Goal: Task Accomplishment & Management: Use online tool/utility

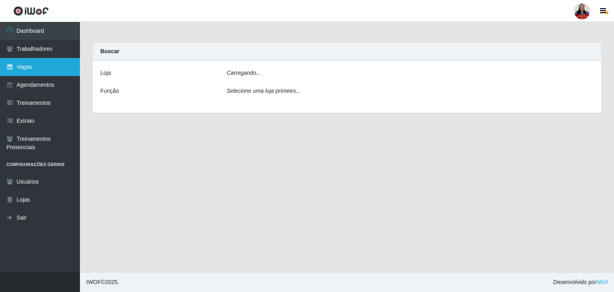
drag, startPoint x: 29, startPoint y: 69, endPoint x: 33, endPoint y: 70, distance: 4.1
click at [30, 69] on link "Vagas" at bounding box center [40, 67] width 80 height 18
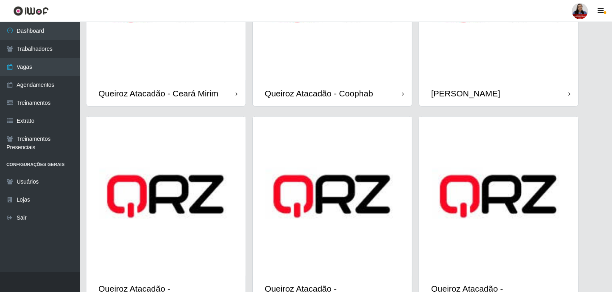
scroll to position [560, 0]
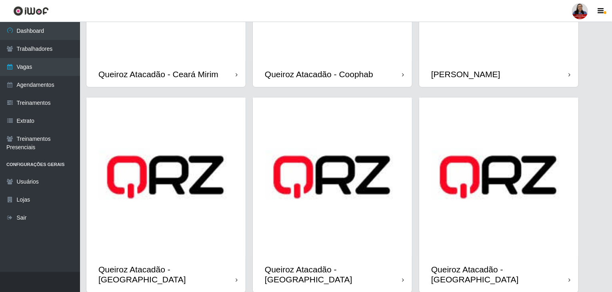
click at [483, 61] on div "[PERSON_NAME]" at bounding box center [498, 74] width 159 height 26
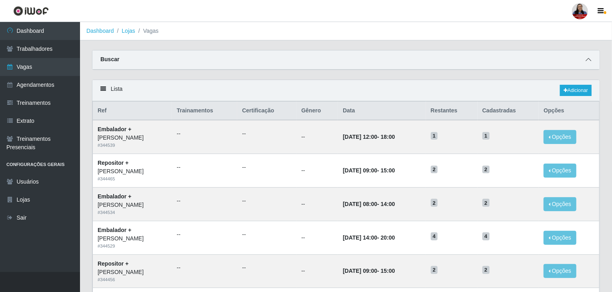
click at [588, 58] on icon at bounding box center [588, 60] width 6 height 6
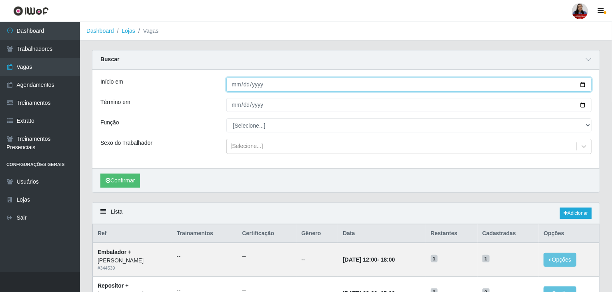
click at [583, 82] on input "Início em" at bounding box center [408, 85] width 365 height 14
type input "[DATE]"
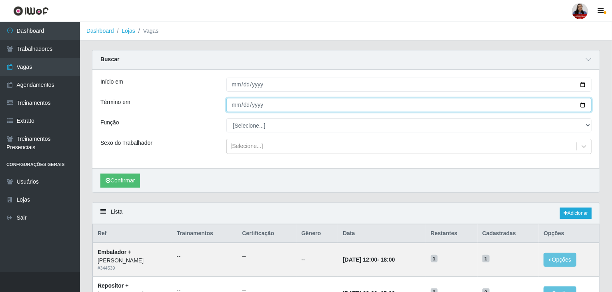
click at [584, 105] on input "Término em" at bounding box center [408, 105] width 365 height 14
type input "[DATE]"
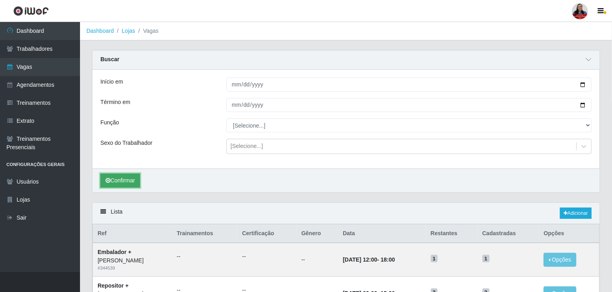
click at [117, 178] on button "Confirmar" at bounding box center [120, 181] width 40 height 14
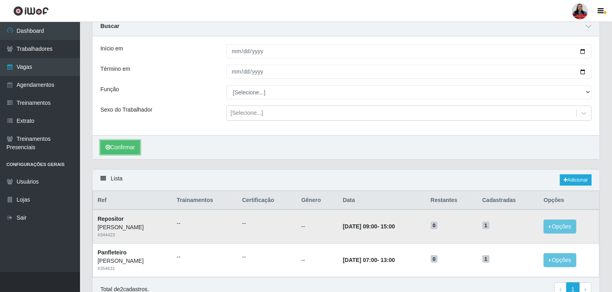
scroll to position [71, 0]
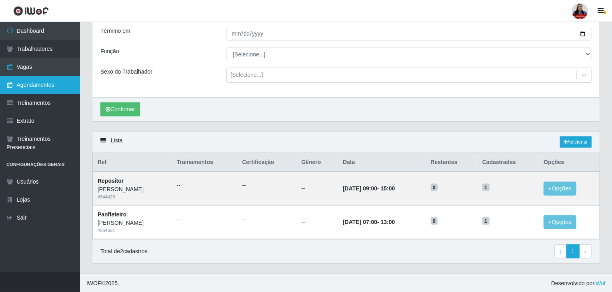
click at [61, 86] on link "Agendamentos" at bounding box center [40, 85] width 80 height 18
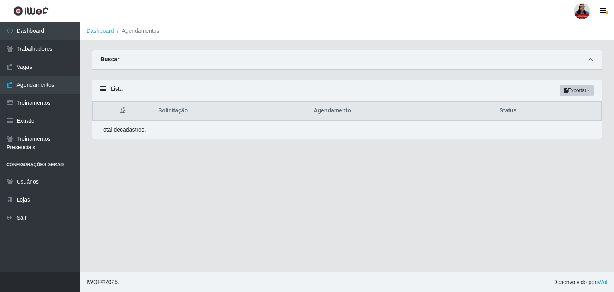
click at [590, 58] on icon at bounding box center [591, 60] width 6 height 6
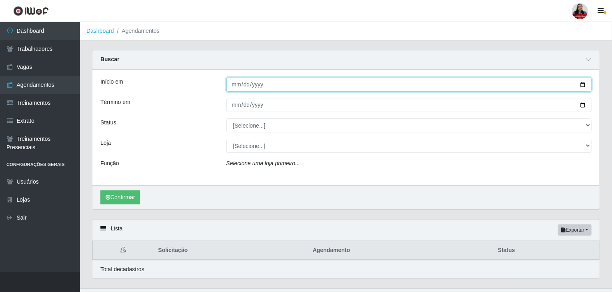
click at [580, 86] on input "Início em" at bounding box center [408, 85] width 365 height 14
type input "[DATE]"
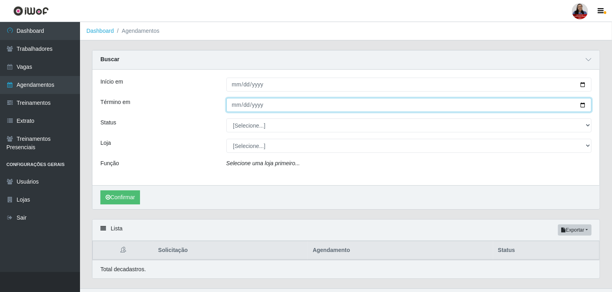
click at [582, 107] on input "Término em" at bounding box center [408, 105] width 365 height 14
type input "[DATE]"
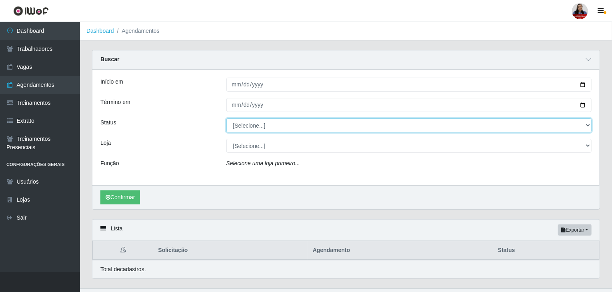
click at [305, 124] on select "[Selecione...] AGENDADO AGUARDANDO LIBERAR EM ANDAMENTO EM REVISÃO FINALIZADO C…" at bounding box center [408, 125] width 365 height 14
select select "AGENDADO"
click at [226, 118] on select "[Selecione...] AGENDADO AGUARDANDO LIBERAR EM ANDAMENTO EM REVISÃO FINALIZADO C…" at bounding box center [408, 125] width 365 height 14
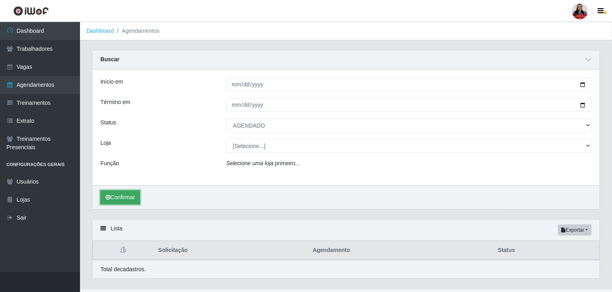
drag, startPoint x: 118, startPoint y: 202, endPoint x: 143, endPoint y: 185, distance: 29.7
click at [118, 202] on button "Confirmar" at bounding box center [120, 197] width 40 height 14
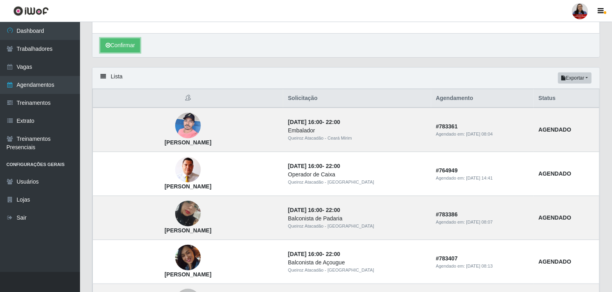
scroll to position [160, 0]
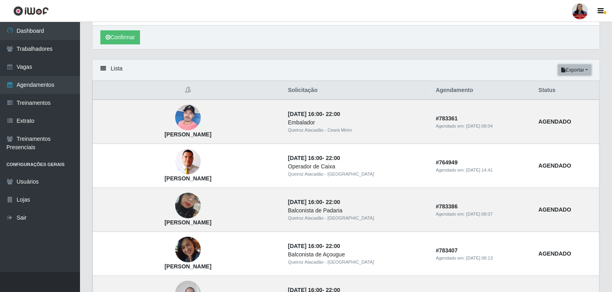
click at [582, 72] on button "Exportar" at bounding box center [575, 69] width 34 height 11
click at [560, 99] on button "Excel" at bounding box center [560, 102] width 63 height 16
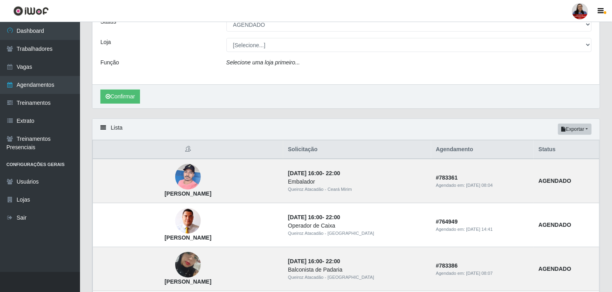
scroll to position [0, 0]
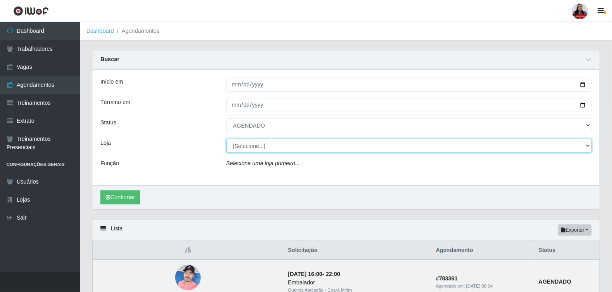
click at [273, 148] on select "[Selecione...] Hiper [GEOGRAPHIC_DATA] - [GEOGRAPHIC_DATA] Hiper Queiroz - Boa …" at bounding box center [408, 146] width 365 height 14
select select "523"
click at [226, 139] on select "[Selecione...] Hiper [GEOGRAPHIC_DATA] - [GEOGRAPHIC_DATA] Hiper Queiroz - Boa …" at bounding box center [408, 146] width 365 height 14
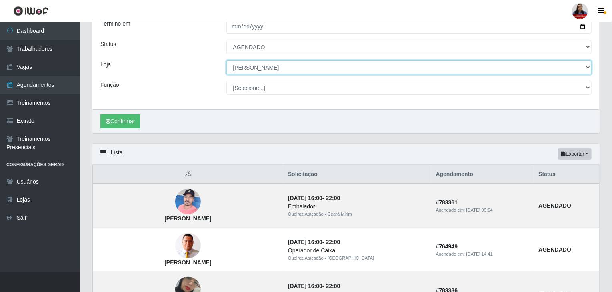
scroll to position [80, 0]
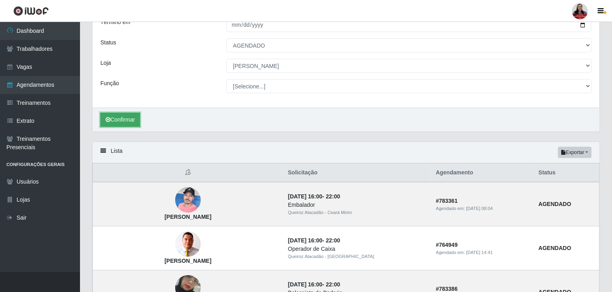
click at [132, 120] on button "Confirmar" at bounding box center [120, 120] width 40 height 14
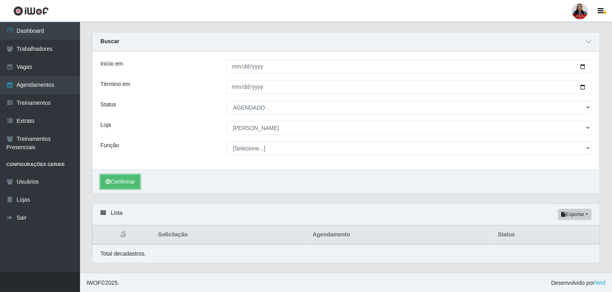
scroll to position [80, 0]
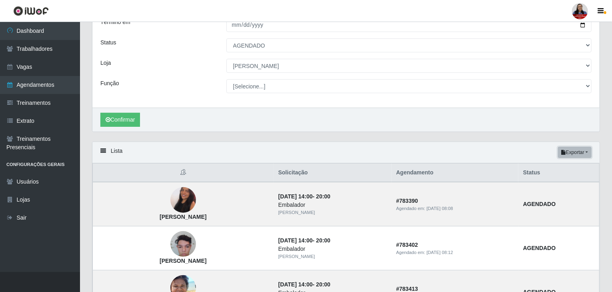
click at [581, 152] on button "Exportar" at bounding box center [575, 152] width 34 height 11
click at [551, 186] on button "Excel" at bounding box center [560, 184] width 63 height 16
